Goal: Navigation & Orientation: Go to known website

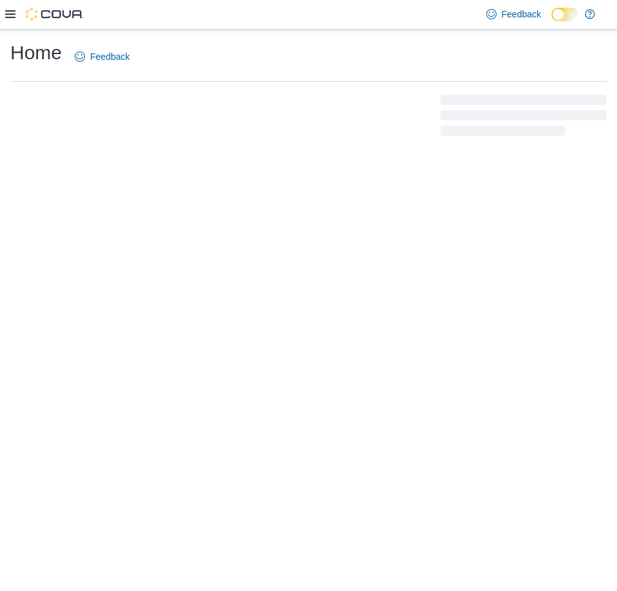
click at [10, 15] on icon at bounding box center [10, 14] width 10 height 10
